Goal: Task Accomplishment & Management: Complete application form

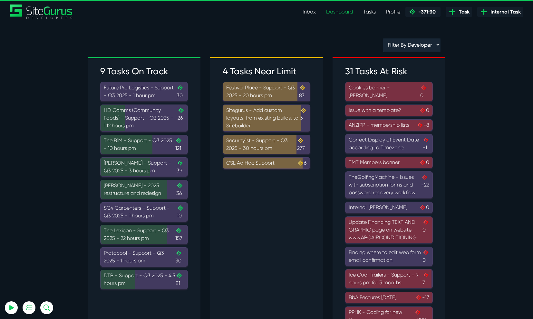
click at [310, 47] on div "Filter By Developer Angel Dagondon Josh Carter Julianne Estras Kevin Abelgas Ki…" at bounding box center [266, 47] width 367 height 19
click at [457, 14] on span "Task" at bounding box center [462, 12] width 13 height 8
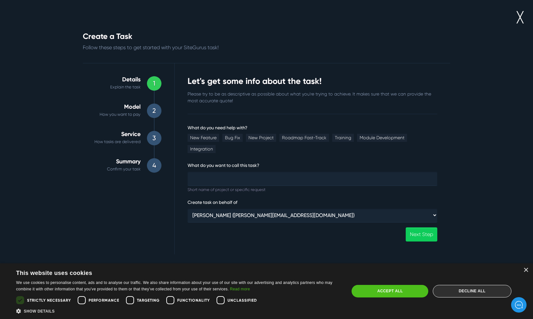
click at [478, 288] on div "Decline all" at bounding box center [471, 291] width 79 height 12
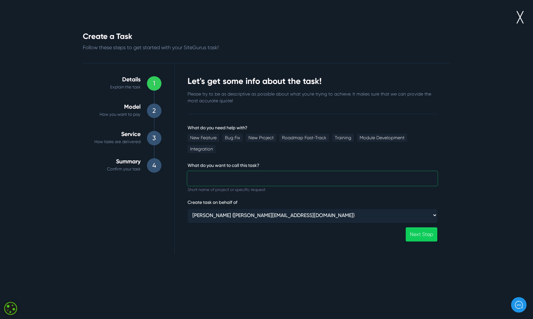
click at [218, 172] on input "What do you need help with?" at bounding box center [312, 179] width 250 height 14
click at [208, 140] on link "New Feature" at bounding box center [203, 138] width 32 height 8
click at [213, 172] on input "What do you need help with?" at bounding box center [312, 179] width 250 height 14
type input "TheGolfingMachine - Updates to courses and checkouts"
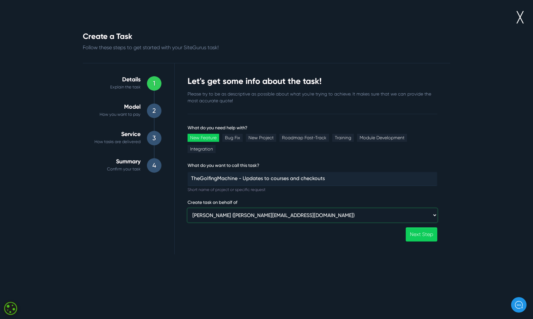
click at [263, 209] on select "Gary Purbrick (gary@wysi.co.uk) ⸻ Internal ⸻ Wysi (luke@wysi.co.uk) Siteglide (…" at bounding box center [312, 216] width 250 height 14
click at [187, 209] on select "Gary Purbrick (gary@wysi.co.uk) ⸻ Internal ⸻ Wysi (luke@wysi.co.uk) Siteglide (…" at bounding box center [312, 216] width 250 height 14
click at [231, 209] on select "Gary Purbrick (gary@wysi.co.uk) ⸻ Internal ⸻ Wysi (luke@wysi.co.uk) Siteglide (…" at bounding box center [312, 216] width 250 height 14
select select "87"
click at [187, 209] on select "Gary Purbrick (gary@wysi.co.uk) ⸻ Internal ⸻ Wysi (luke@wysi.co.uk) Siteglide (…" at bounding box center [312, 216] width 250 height 14
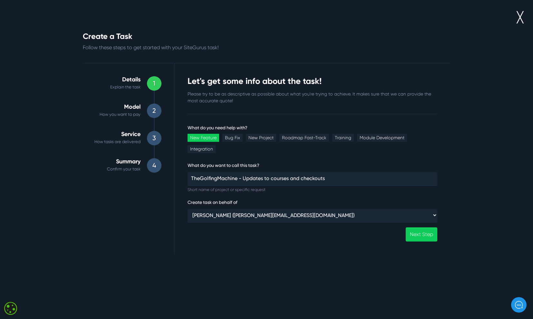
click at [282, 228] on div "Next Step" at bounding box center [312, 235] width 250 height 14
click at [431, 228] on link "Next Step" at bounding box center [421, 235] width 32 height 14
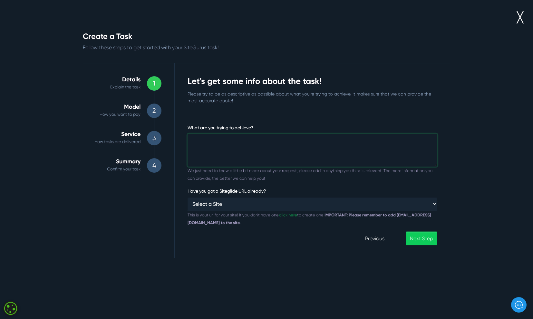
click at [252, 153] on textarea "What are you trying to achieve?" at bounding box center [312, 150] width 250 height 33
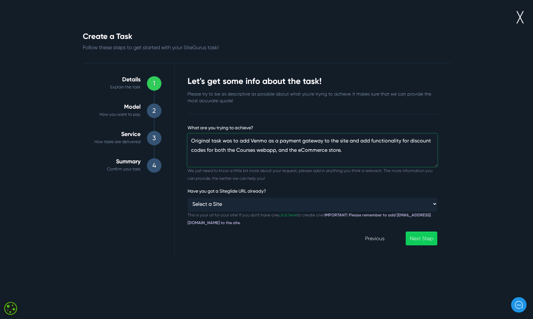
scroll to position [5, 0]
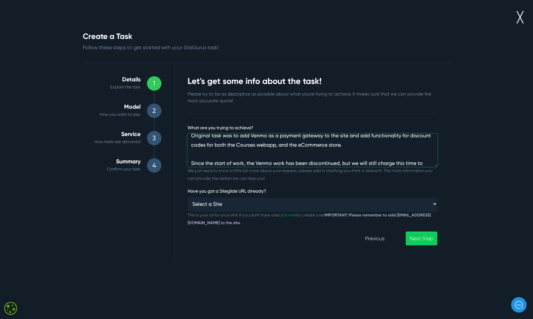
click at [421, 159] on textarea "Original task was to add Venmo as a payment gateway to the site and add functio…" at bounding box center [312, 150] width 250 height 33
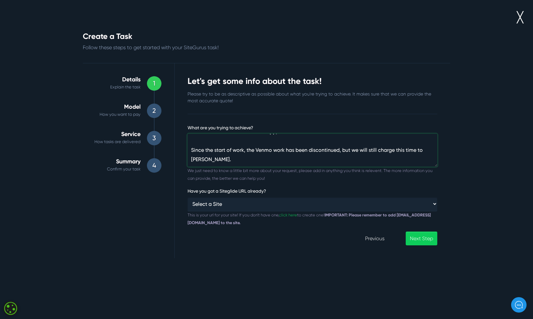
scroll to position [9, 0]
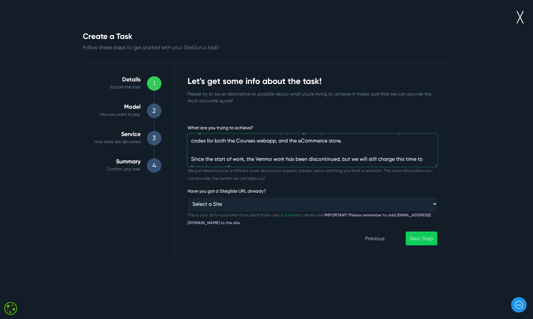
type textarea "Original task was to add Venmo as a payment gateway to the site and add functio…"
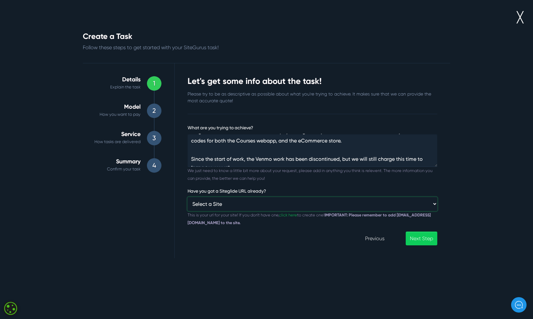
click at [297, 204] on select "Select a Site Custom URL ⸻⸻ ANZIPP AestheticMedispa Aislaby Beech Hill Bag This…" at bounding box center [312, 204] width 250 height 14
select select "https://thegolfingmachine.prod01.oregon.platform-os.com/"
click at [187, 197] on select "Select a Site Custom URL ⸻⸻ ANZIPP AestheticMedispa Aislaby Beech Hill Bag This…" at bounding box center [312, 204] width 250 height 14
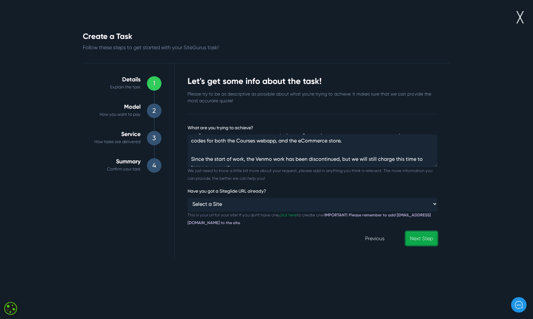
click at [424, 240] on link "Next Step" at bounding box center [421, 239] width 32 height 14
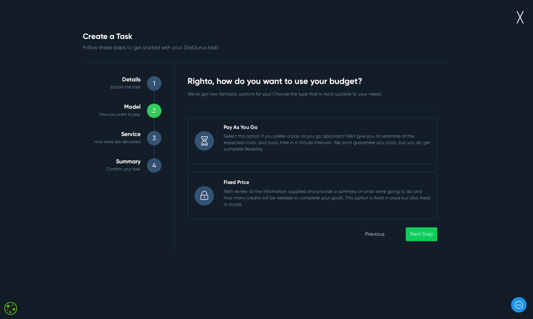
click at [243, 146] on p "Select this option if you prefer a pay as you go approach! We'll give you an es…" at bounding box center [326, 142] width 206 height 19
click at [187, 117] on input "Pay As You Go Select this option if you prefer a pay as you go approach! We'll …" at bounding box center [187, 117] width 0 height 0
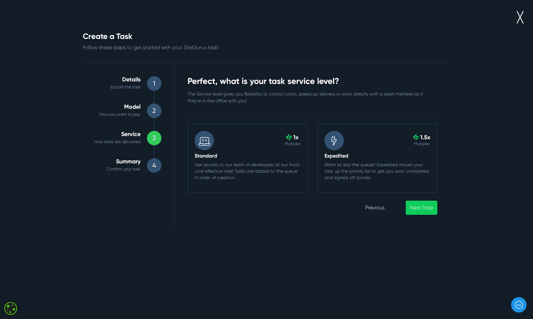
click at [290, 174] on p "Get access to our team of developers at our most cost effective rate! Tasks are…" at bounding box center [247, 171] width 106 height 19
click at [187, 124] on input ".cls-1{fill-rule:evenodd;fill:url(#linear-gradient);} 1x Multiplier Standard Ge…" at bounding box center [187, 124] width 0 height 0
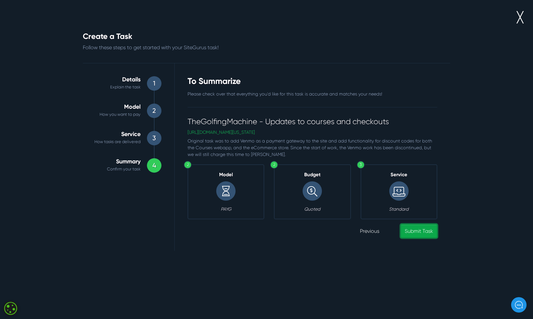
click at [421, 234] on link "Submit Task" at bounding box center [418, 231] width 37 height 14
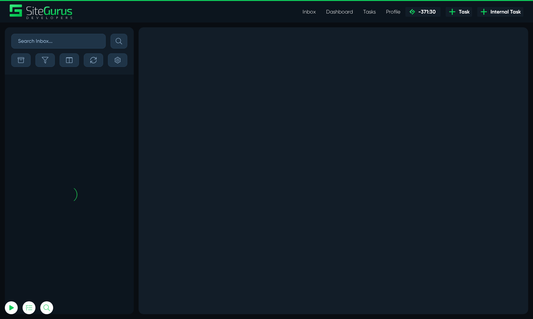
scroll to position [-565, 0]
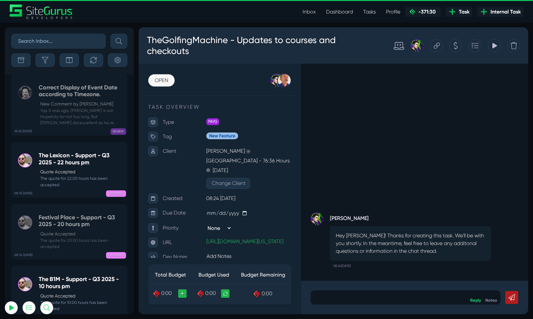
click at [335, 301] on p at bounding box center [405, 298] width 180 height 8
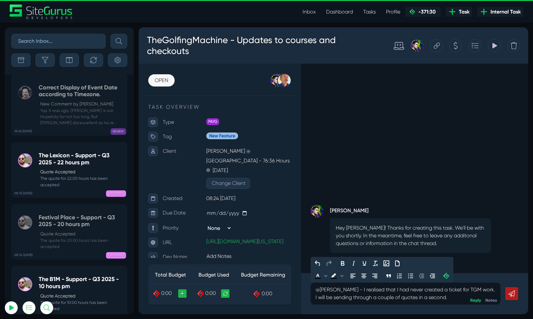
click at [474, 288] on p "@Robert - I realised that I had never created a ticket for TGM work. I will be …" at bounding box center [405, 293] width 180 height 15
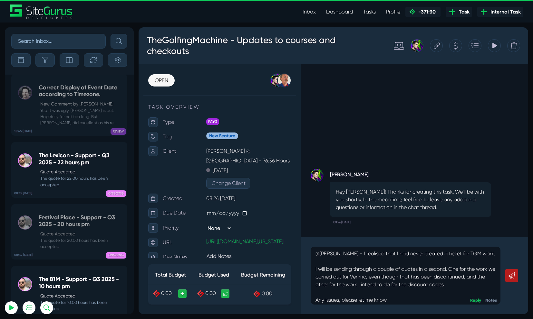
click at [515, 279] on link at bounding box center [511, 275] width 13 height 13
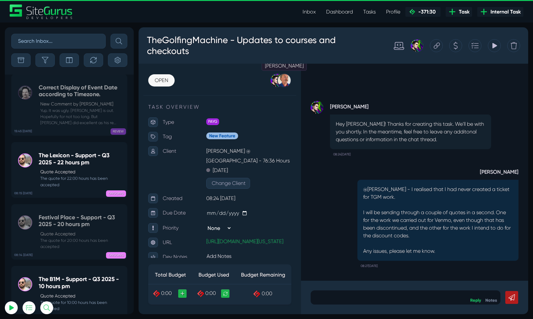
click at [279, 75] on div at bounding box center [284, 80] width 14 height 14
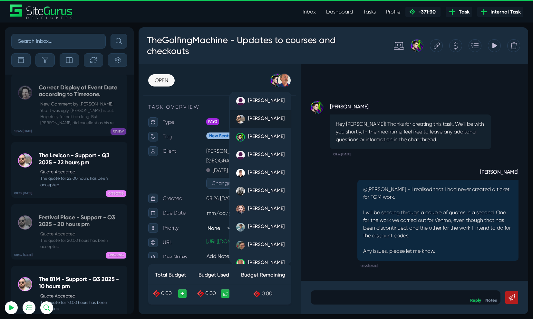
click at [250, 121] on div "[PERSON_NAME]" at bounding box center [266, 119] width 36 height 9
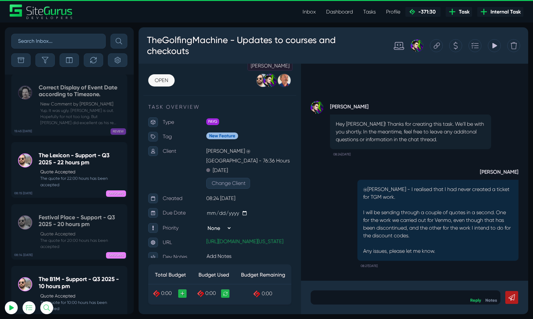
click at [272, 82] on div at bounding box center [270, 80] width 14 height 14
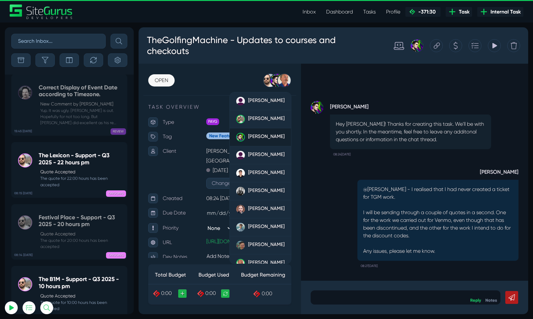
click at [241, 139] on div at bounding box center [240, 137] width 9 height 9
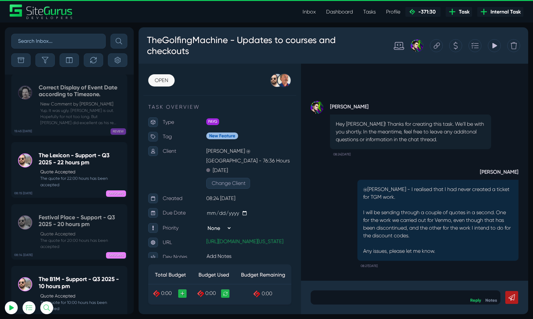
click at [326, 60] on div "TheGolfingMachine - Updates to courses and checkouts" at bounding box center [262, 46] width 241 height 34
click at [454, 45] on icon at bounding box center [455, 46] width 4 height 8
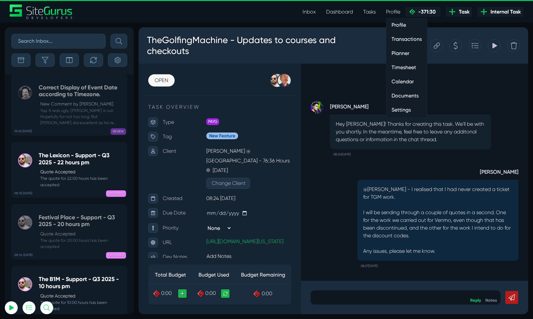
click at [394, 65] on link "Timesheet" at bounding box center [406, 67] width 41 height 13
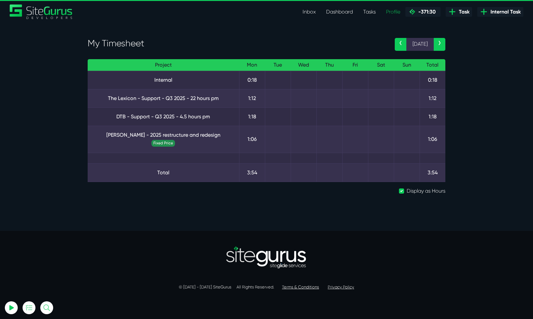
click at [401, 42] on link "‹" at bounding box center [400, 44] width 12 height 13
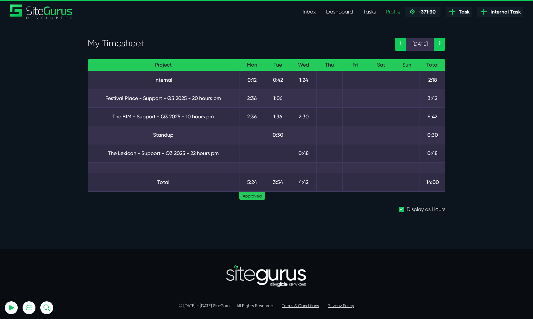
click at [401, 42] on link "‹" at bounding box center [400, 44] width 12 height 13
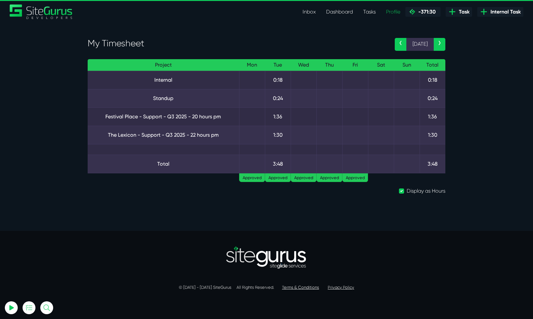
click at [401, 42] on link "‹" at bounding box center [400, 44] width 12 height 13
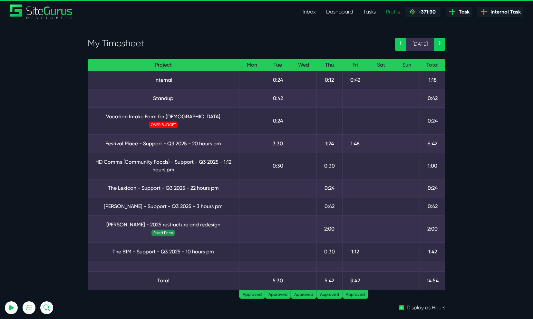
click at [401, 42] on link "‹" at bounding box center [400, 44] width 12 height 13
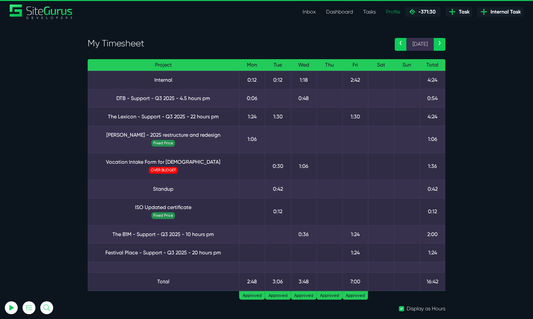
click at [359, 82] on td "2:42" at bounding box center [355, 80] width 26 height 18
click at [313, 11] on link "Inbox" at bounding box center [309, 11] width 24 height 13
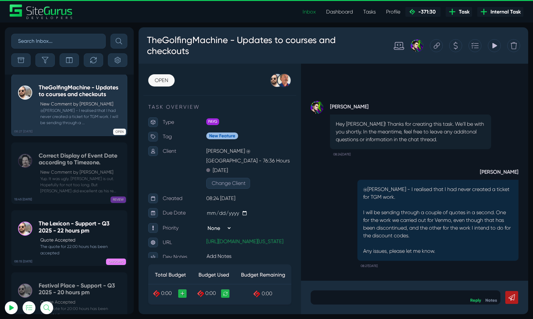
click at [454, 46] on icon at bounding box center [455, 46] width 5 height 12
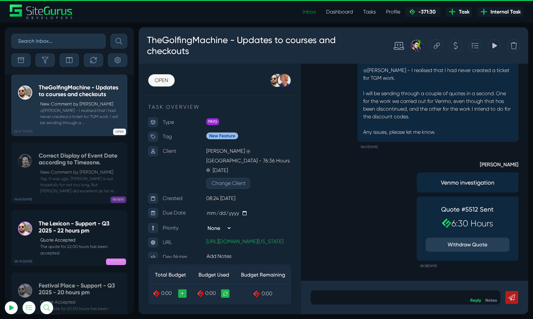
click at [455, 47] on icon at bounding box center [455, 46] width 5 height 12
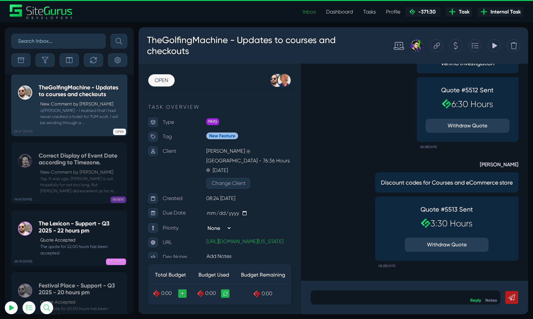
click at [385, 34] on div "Tracking Totals No Entries Found" at bounding box center [453, 46] width 142 height 24
